Goal: Task Accomplishment & Management: Use online tool/utility

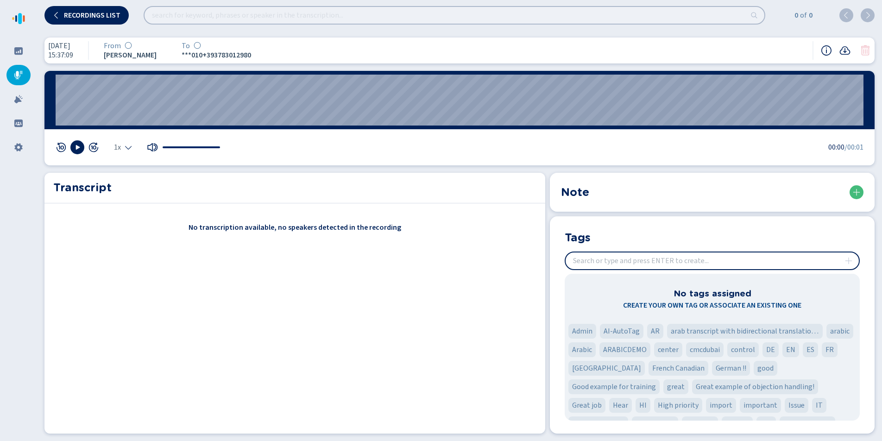
click at [477, 304] on div "No transcription available, no speakers detected in the recording" at bounding box center [294, 328] width 501 height 212
click at [383, 165] on div "[DATE] 15:37:09 From [PERSON_NAME] To ***010+393783012980 00:00 1x 00:00 /00:01…" at bounding box center [459, 235] width 845 height 411
